Goal: Transaction & Acquisition: Download file/media

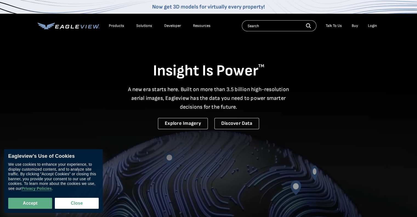
click at [371, 25] on div "Login" at bounding box center [372, 25] width 9 height 5
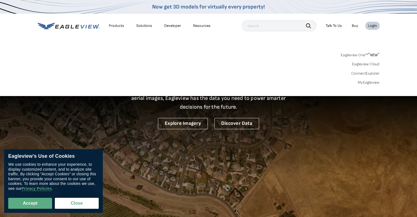
click at [364, 83] on link "MyEagleview" at bounding box center [369, 82] width 22 height 5
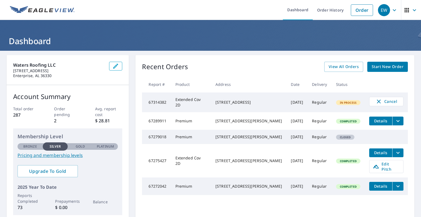
click at [185, 106] on td "Extended Cov 2D" at bounding box center [191, 102] width 40 height 20
click at [343, 103] on span "In Process" at bounding box center [349, 103] width 24 height 4
click at [281, 64] on div "Recent Orders View All Orders Start New Order" at bounding box center [275, 67] width 266 height 10
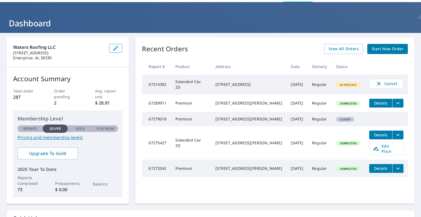
scroll to position [27, 0]
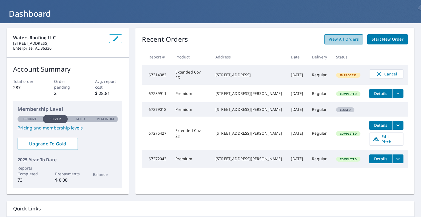
click at [344, 39] on span "View All Orders" at bounding box center [344, 39] width 30 height 7
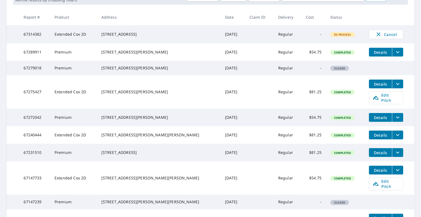
scroll to position [110, 0]
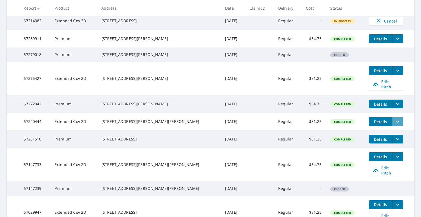
click at [395, 125] on icon "filesDropdownBtn-67240444" at bounding box center [398, 121] width 7 height 7
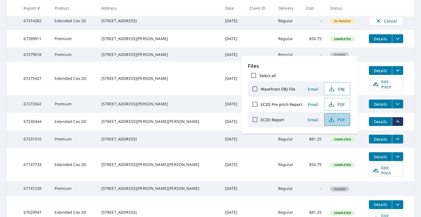
click at [337, 122] on span "PDF" at bounding box center [337, 119] width 18 height 7
click at [414, 40] on main "​ Search Download Excel 1-10 of 110 records shown Refine results by choosing fi…" at bounding box center [210, 98] width 421 height 315
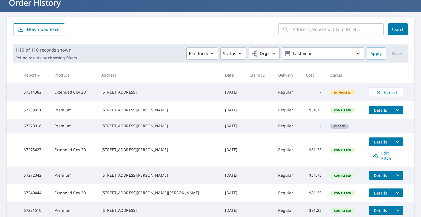
scroll to position [0, 0]
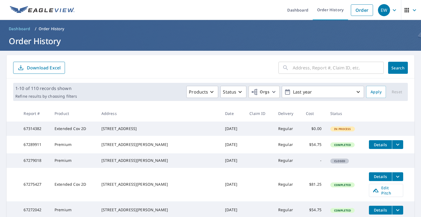
click at [381, 131] on tr "67314382 Extended Cov 2D 1206 Us Highway 84 E Opp, AL 36467 Sep 07, 2025 Regula…" at bounding box center [211, 129] width 408 height 14
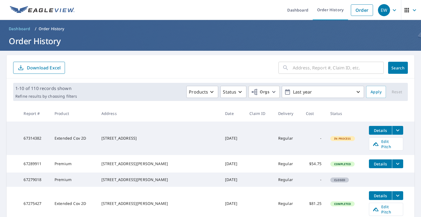
click at [395, 132] on icon "filesDropdownBtn-67314382" at bounding box center [398, 130] width 7 height 7
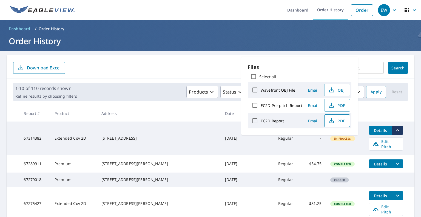
click at [340, 122] on span "PDF" at bounding box center [337, 120] width 18 height 7
